Goal: Navigation & Orientation: Find specific page/section

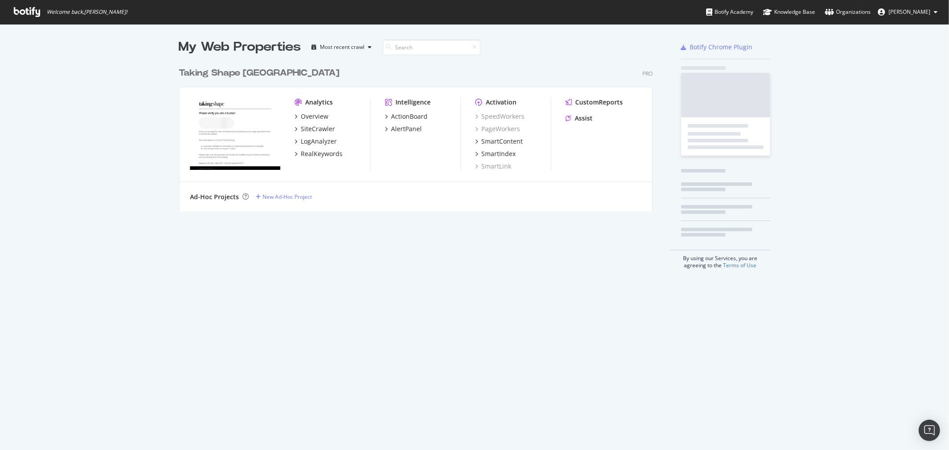
scroll to position [443, 934]
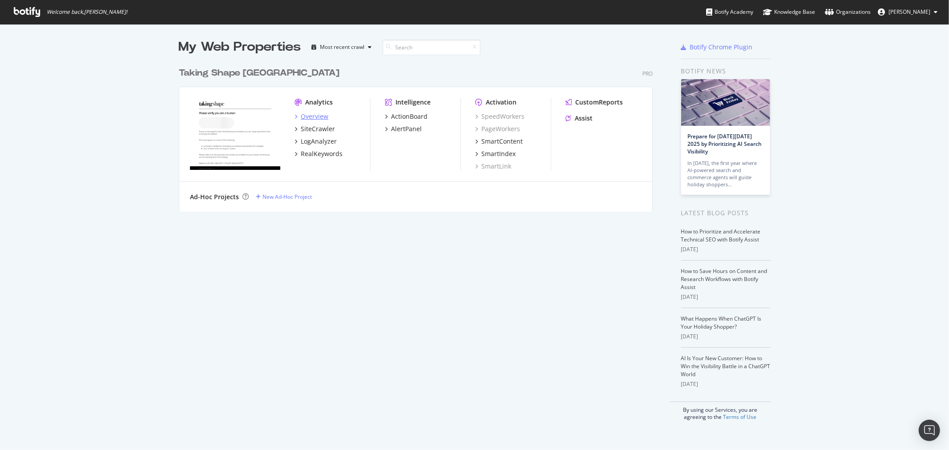
click at [314, 114] on div "Overview" at bounding box center [315, 116] width 28 height 9
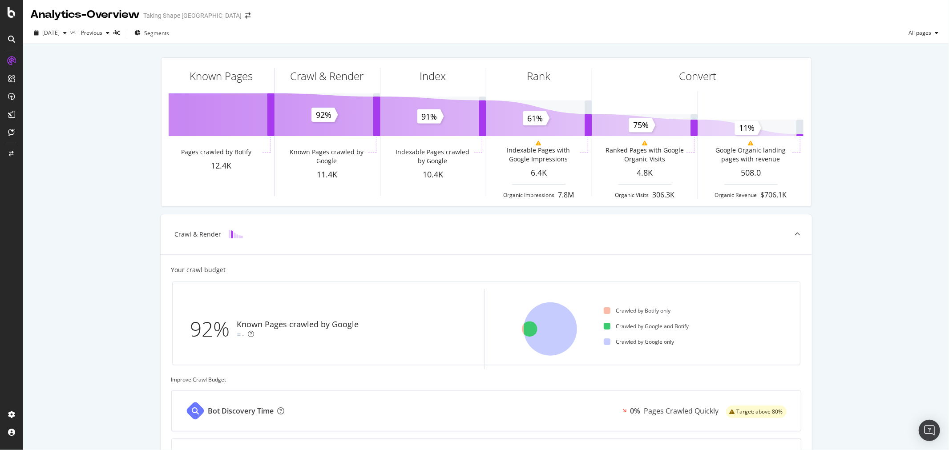
drag, startPoint x: 830, startPoint y: 152, endPoint x: 857, endPoint y: 160, distance: 28.3
click at [831, 152] on div "Known Pages Pages crawled by Botify 12.4K Crawl & Render Known Pages crawled by…" at bounding box center [486, 367] width 926 height 647
click at [857, 152] on div "Known Pages Pages crawled by Botify 12.4K Crawl & Render Known Pages crawled by…" at bounding box center [486, 367] width 926 height 647
click at [846, 213] on div "Known Pages Pages crawled by Botify 12.4K Crawl & Render Known Pages crawled by…" at bounding box center [486, 367] width 926 height 647
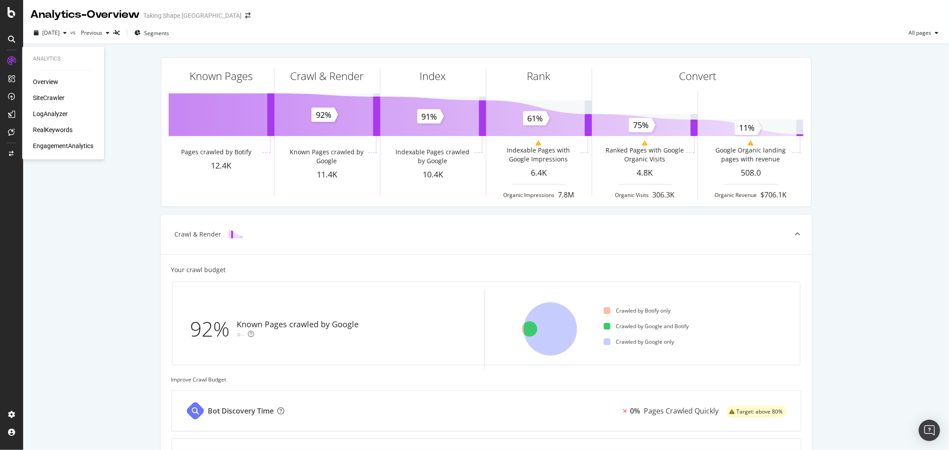
click at [44, 98] on div "SiteCrawler" at bounding box center [49, 98] width 32 height 9
